Goal: Information Seeking & Learning: Learn about a topic

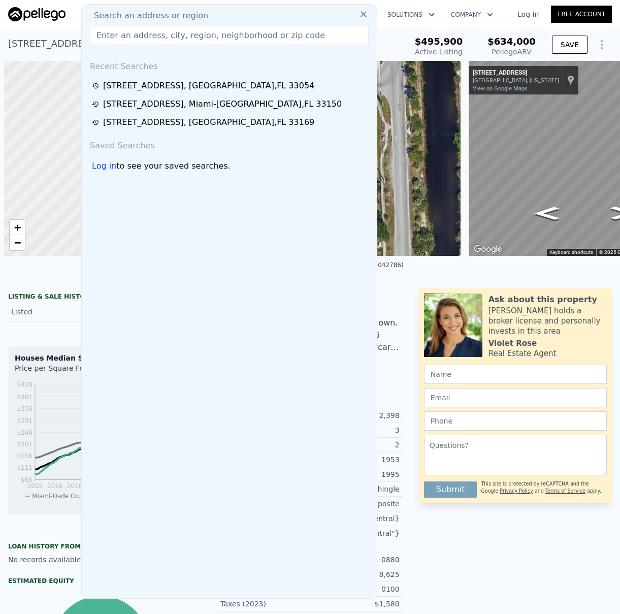
scroll to position [0, 4]
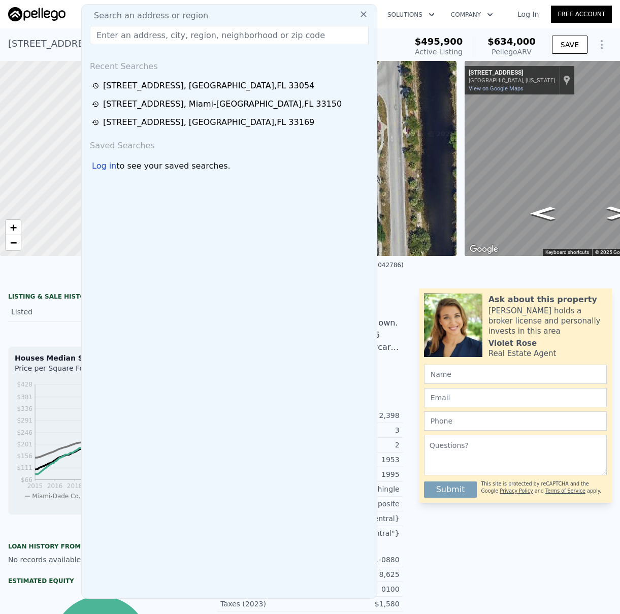
drag, startPoint x: 0, startPoint y: 0, endPoint x: 200, endPoint y: 14, distance: 200.5
click at [199, 13] on div "Search an address or region" at bounding box center [229, 16] width 287 height 12
click at [190, 29] on input "text" at bounding box center [229, 35] width 279 height 18
paste input "[STREET_ADDRESS]"
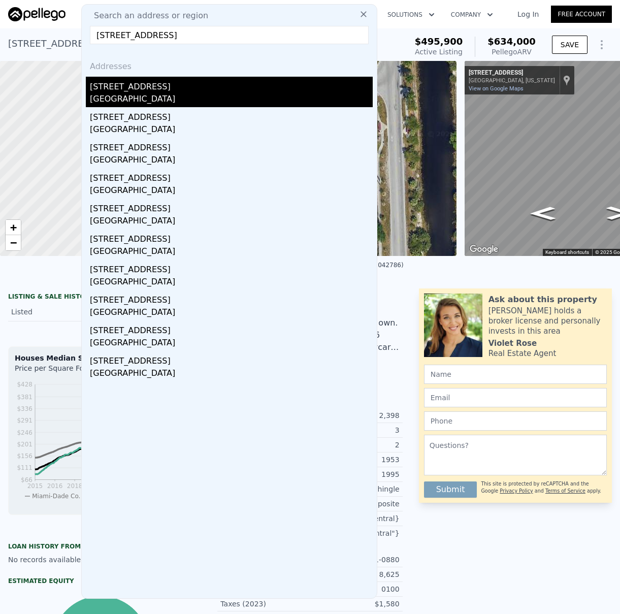
type input "[STREET_ADDRESS]"
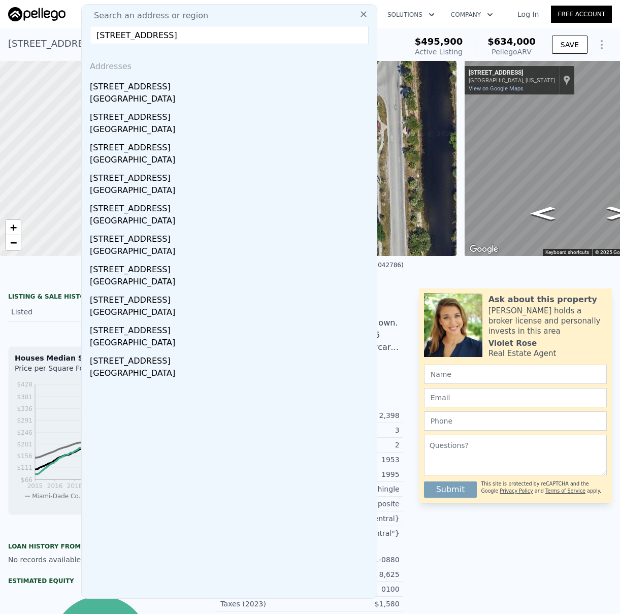
drag, startPoint x: 204, startPoint y: 95, endPoint x: 224, endPoint y: 92, distance: 21.0
click at [204, 95] on div "[GEOGRAPHIC_DATA]" at bounding box center [231, 100] width 283 height 14
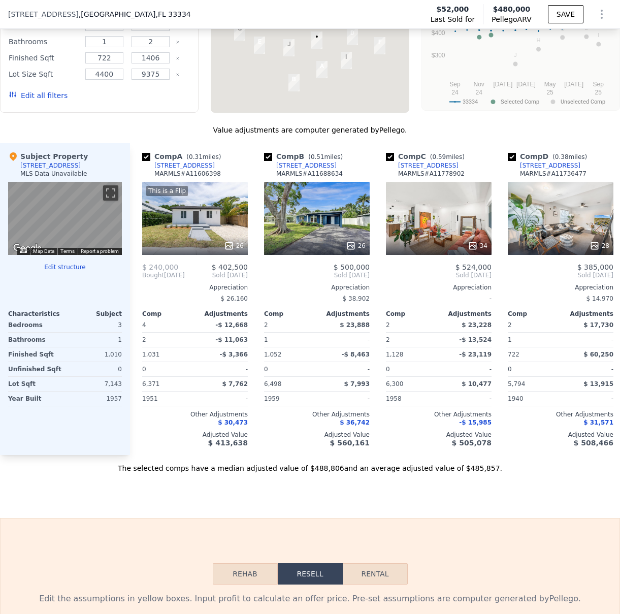
scroll to position [941, 0]
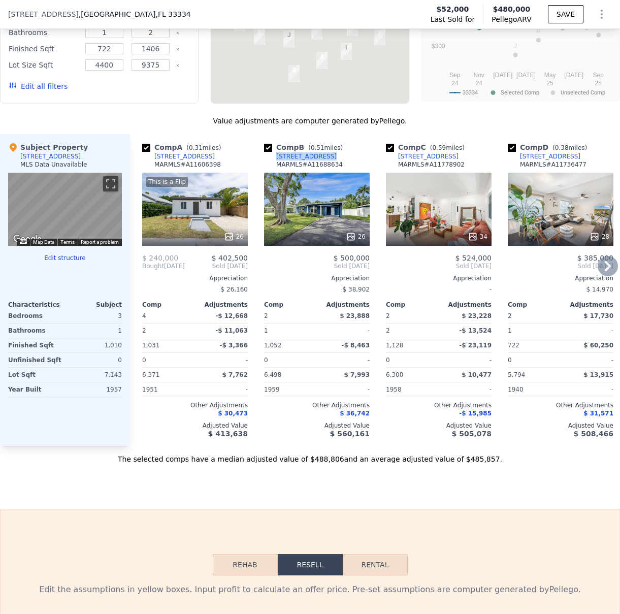
drag, startPoint x: 331, startPoint y: 157, endPoint x: 276, endPoint y: 159, distance: 54.4
click at [276, 159] on div "Comp B ( 0.51 miles) [STREET_ADDRESS][GEOGRAPHIC_DATA] # A11688634" at bounding box center [317, 157] width 106 height 30
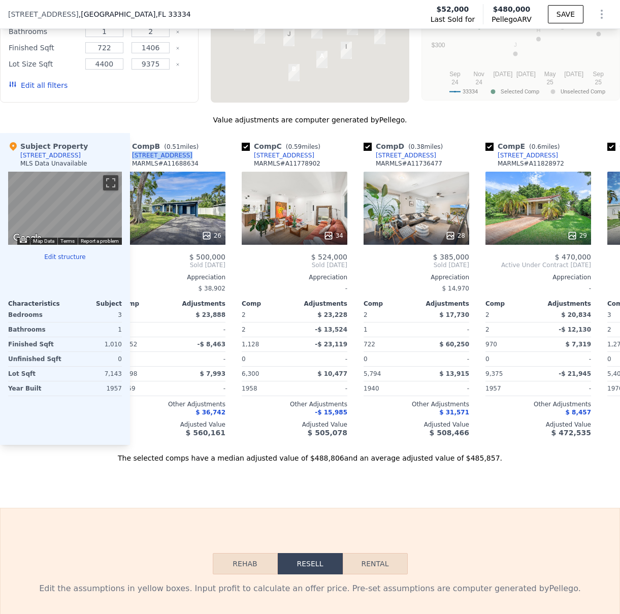
scroll to position [0, 0]
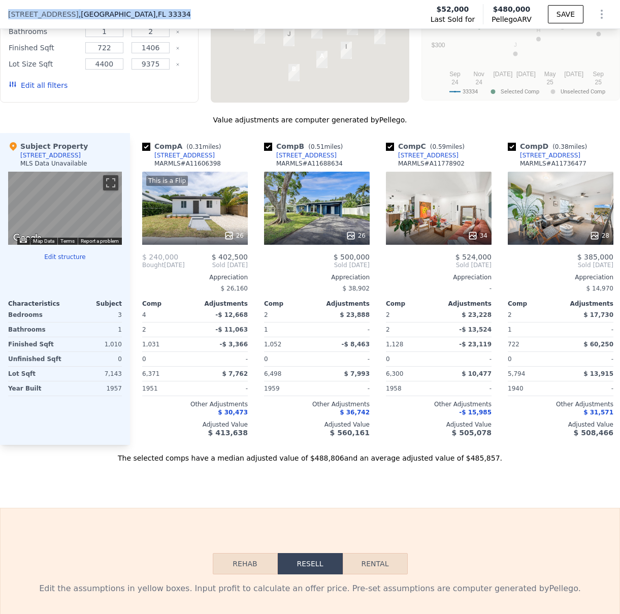
drag, startPoint x: 152, startPoint y: 12, endPoint x: 25, endPoint y: 13, distance: 126.4
click at [9, 11] on div "[STREET_ADDRESS]" at bounding box center [103, 14] width 191 height 10
copy div "[STREET_ADDRESS]"
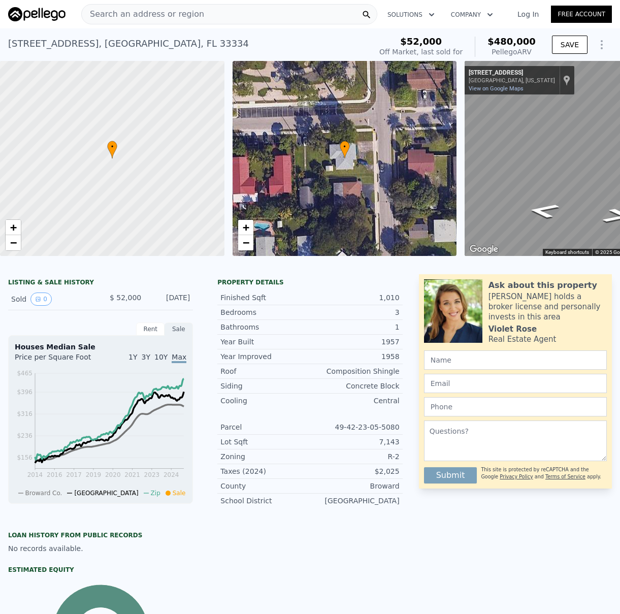
click at [201, 13] on div "Search an address or region" at bounding box center [229, 14] width 296 height 20
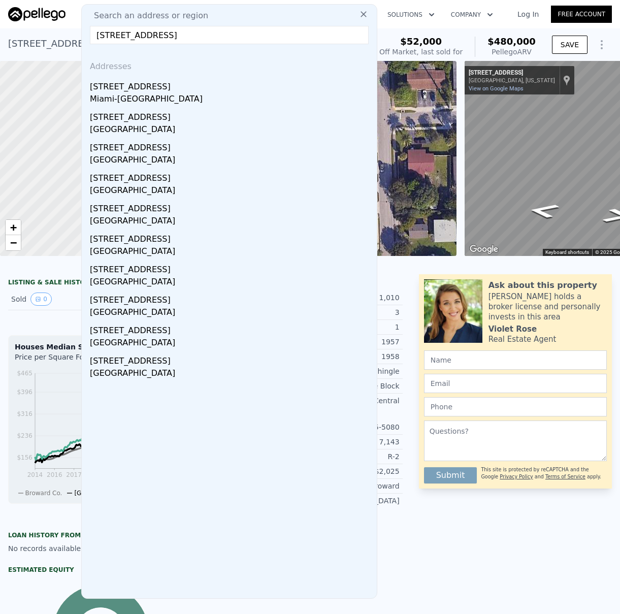
type input "[STREET_ADDRESS]"
click at [193, 93] on div "Miami-[GEOGRAPHIC_DATA]" at bounding box center [231, 100] width 283 height 14
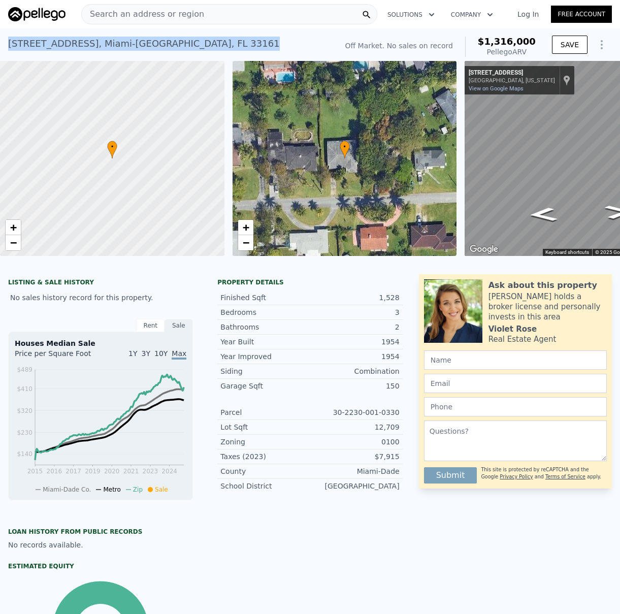
drag, startPoint x: 211, startPoint y: 42, endPoint x: 28, endPoint y: 44, distance: 182.3
click at [9, 41] on div "[STREET_ADDRESS] No sales on record (~ARV $1.316m )" at bounding box center [170, 46] width 325 height 28
copy div "[STREET_ADDRESS]"
drag, startPoint x: 213, startPoint y: 42, endPoint x: 6, endPoint y: 44, distance: 207.7
click at [6, 44] on div "[STREET_ADDRESS] No sales on record (~ARV $1.316m ) Off Market. No sales on rec…" at bounding box center [310, 44] width 620 height 32
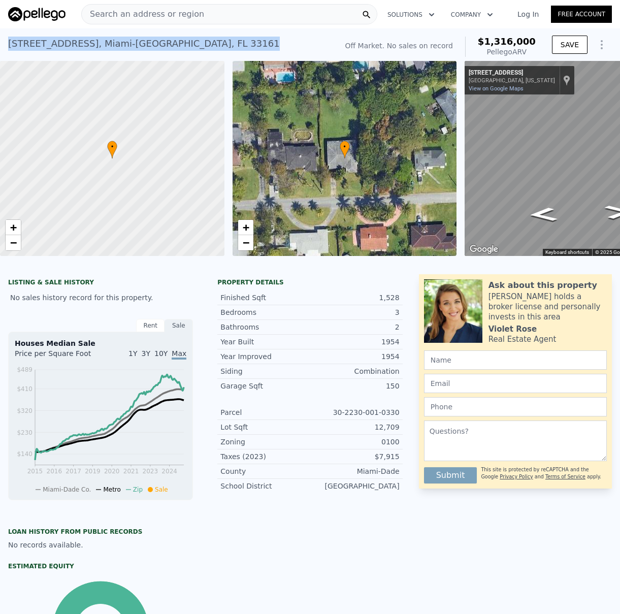
copy div "[STREET_ADDRESS]"
